Goal: Information Seeking & Learning: Understand process/instructions

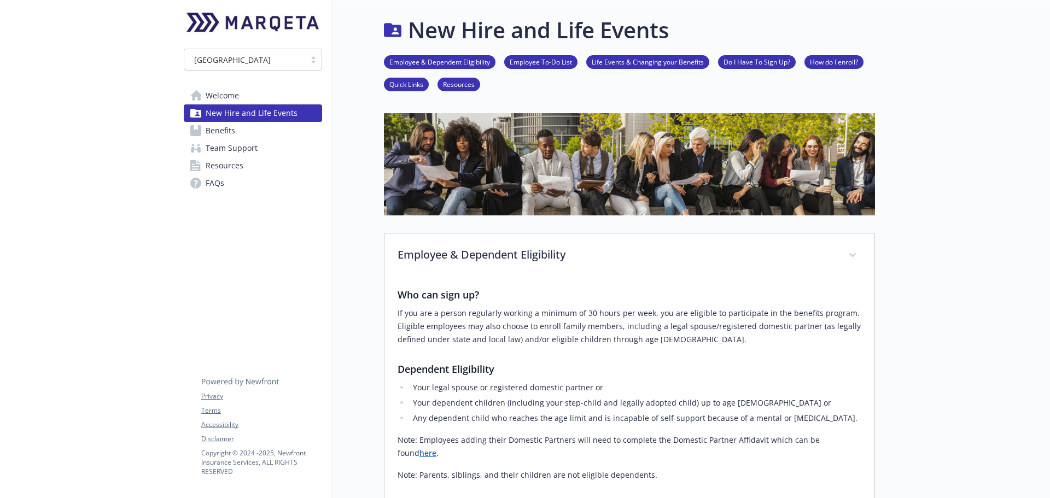
scroll to position [547, 0]
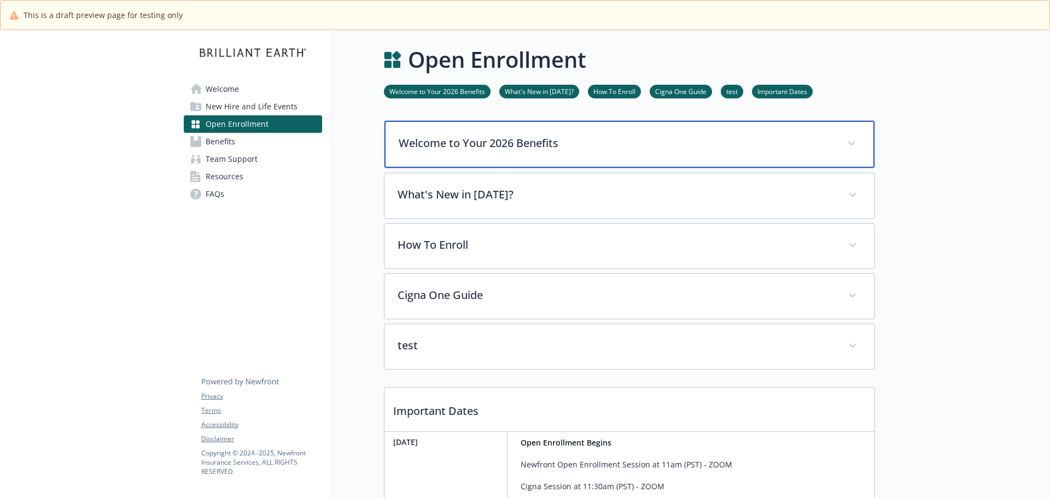
click at [579, 151] on div "Welcome to Your 2026 Benefits" at bounding box center [629, 144] width 490 height 47
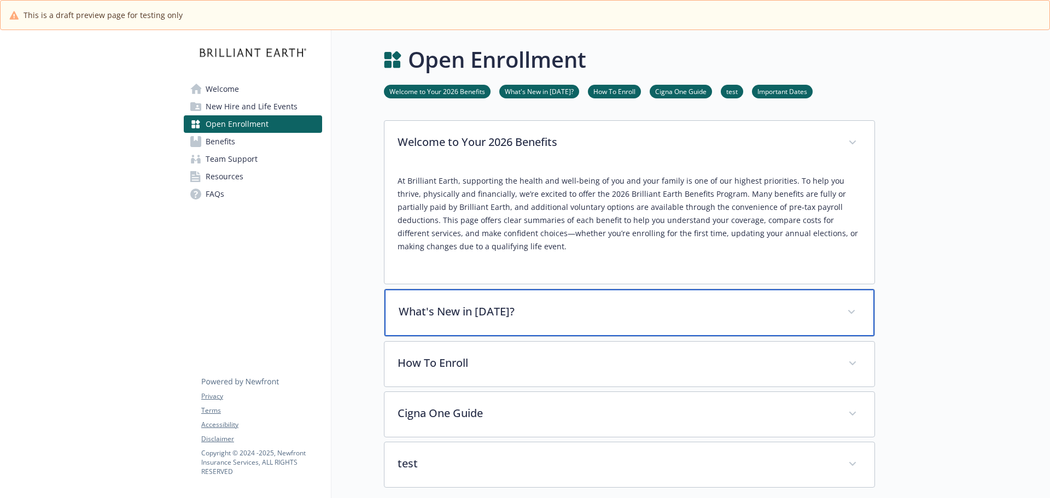
click at [615, 307] on p "What's New in 2026?" at bounding box center [615, 311] width 435 height 16
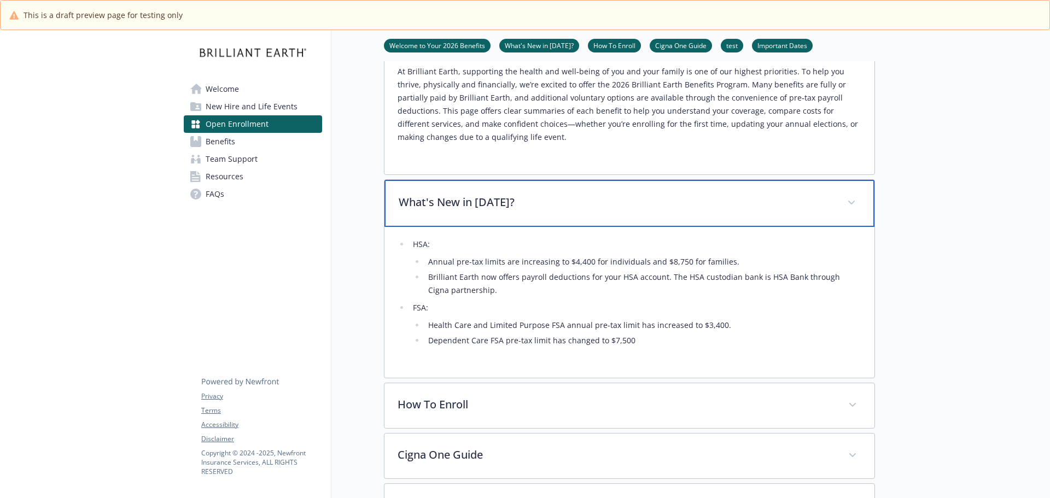
scroll to position [164, 0]
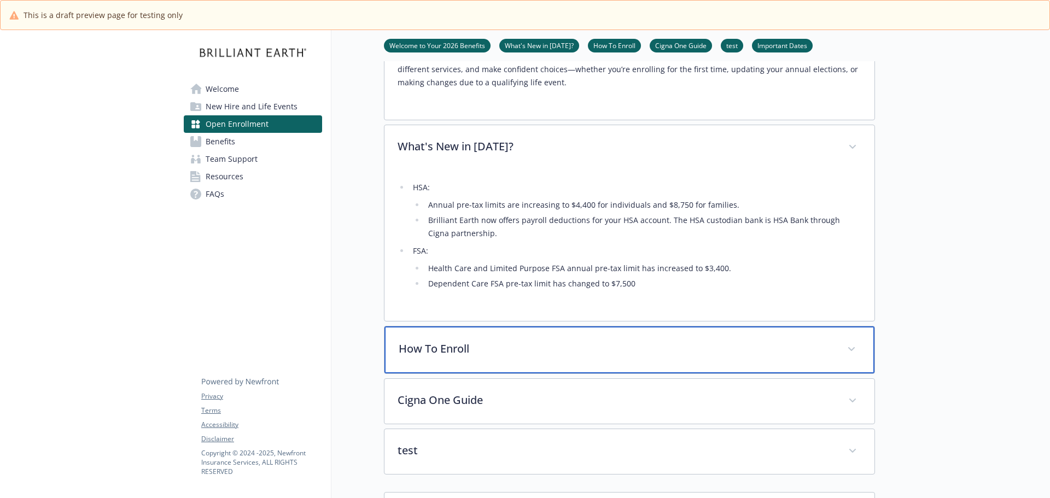
click at [648, 348] on p "How To Enroll" at bounding box center [615, 349] width 435 height 16
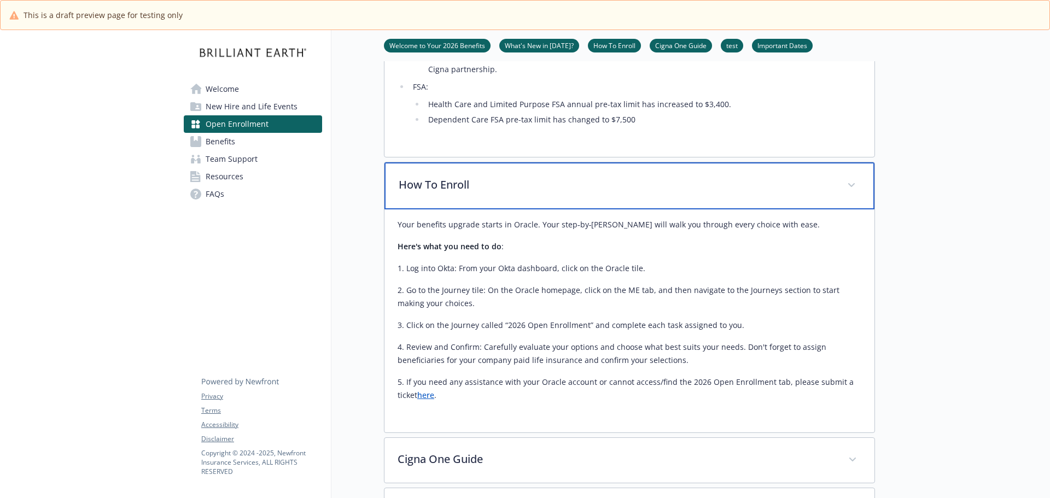
scroll to position [437, 0]
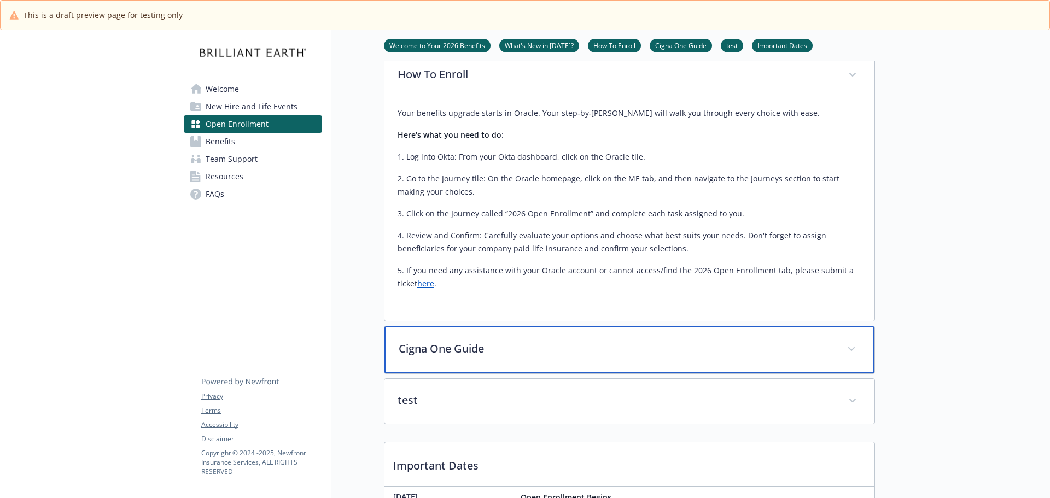
click at [634, 350] on p "Cigna One Guide" at bounding box center [615, 349] width 435 height 16
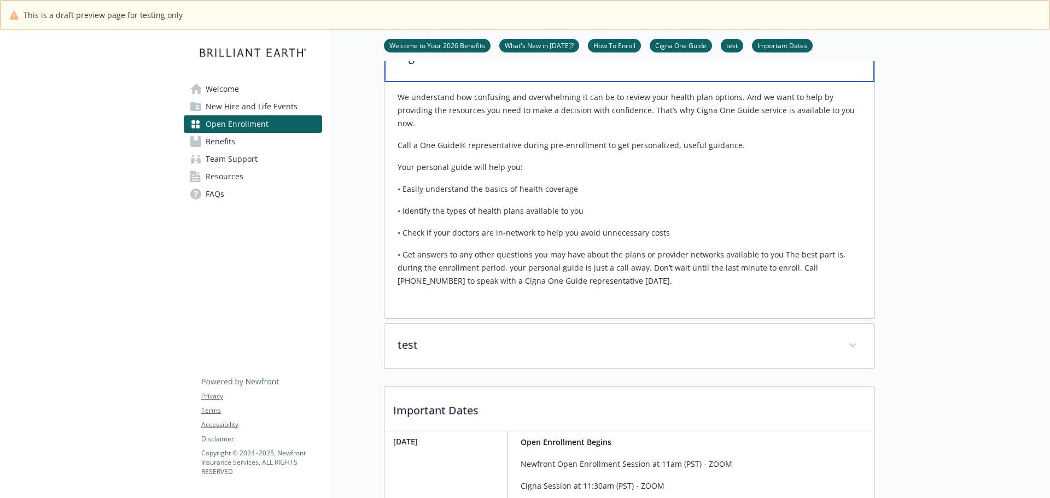
scroll to position [765, 0]
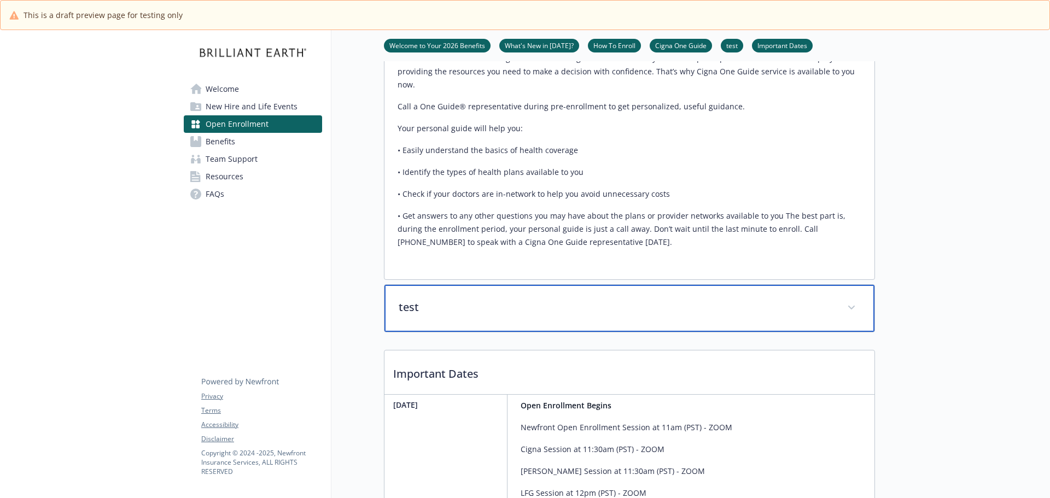
click at [631, 310] on div "test" at bounding box center [629, 308] width 490 height 47
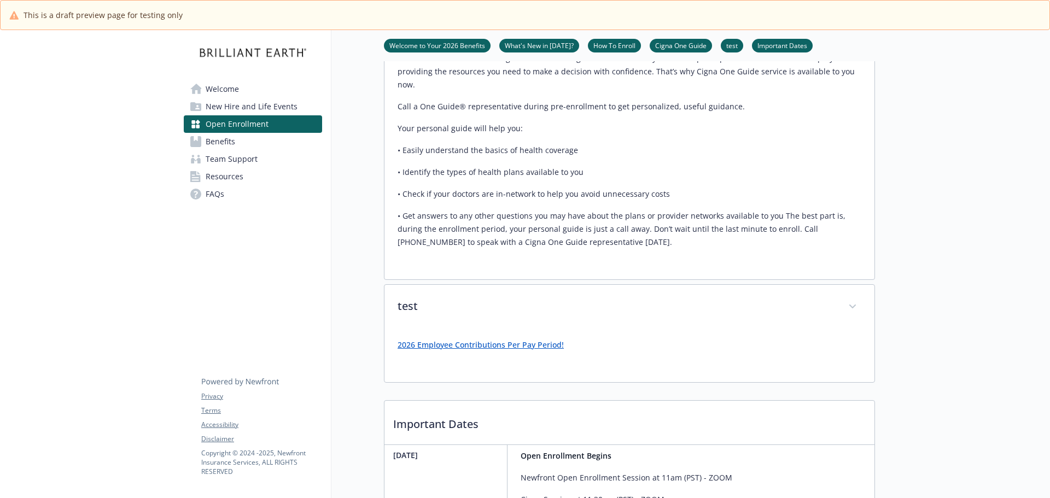
click at [531, 339] on link "2026 Employee Contributions Per Pay Period!" at bounding box center [480, 344] width 166 height 10
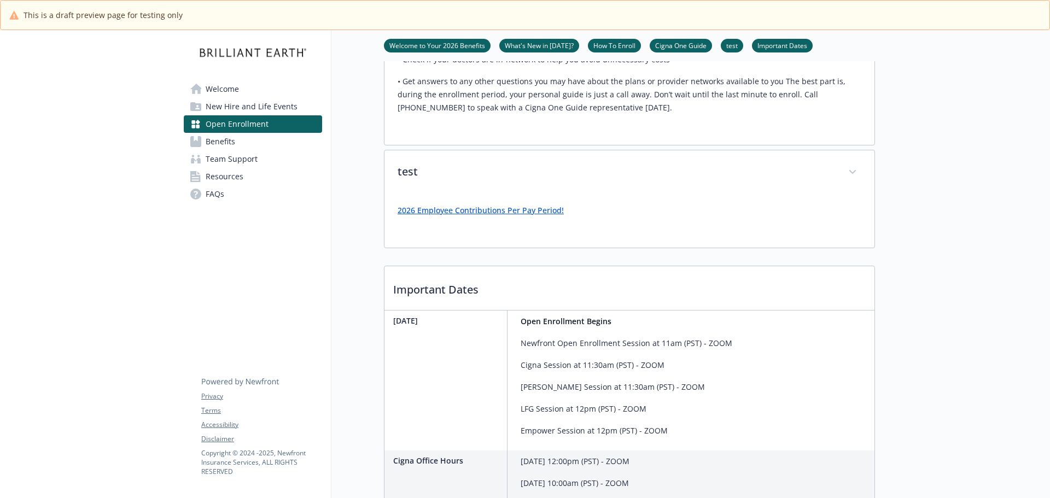
scroll to position [837, 0]
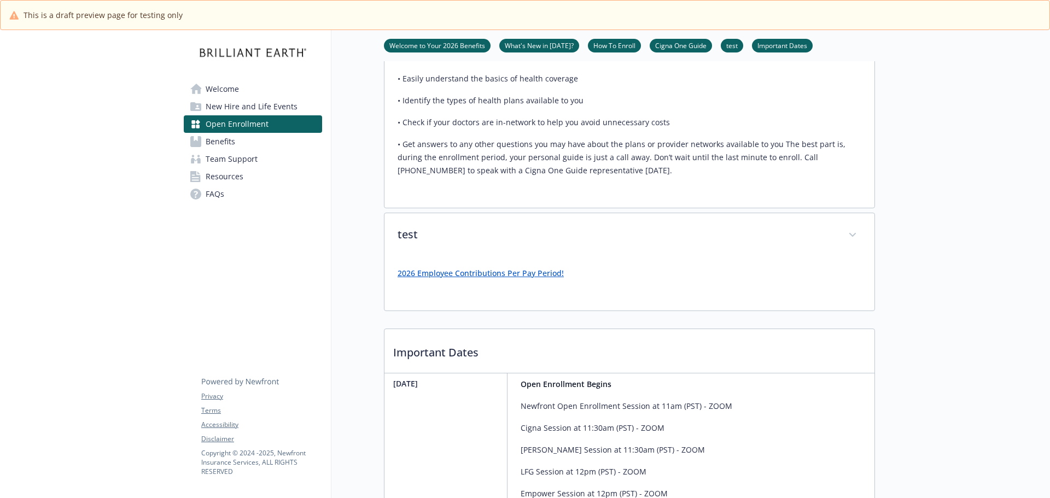
click at [483, 268] on link "2026 Employee Contributions Per Pay Period!" at bounding box center [480, 273] width 166 height 10
